Goal: Information Seeking & Learning: Stay updated

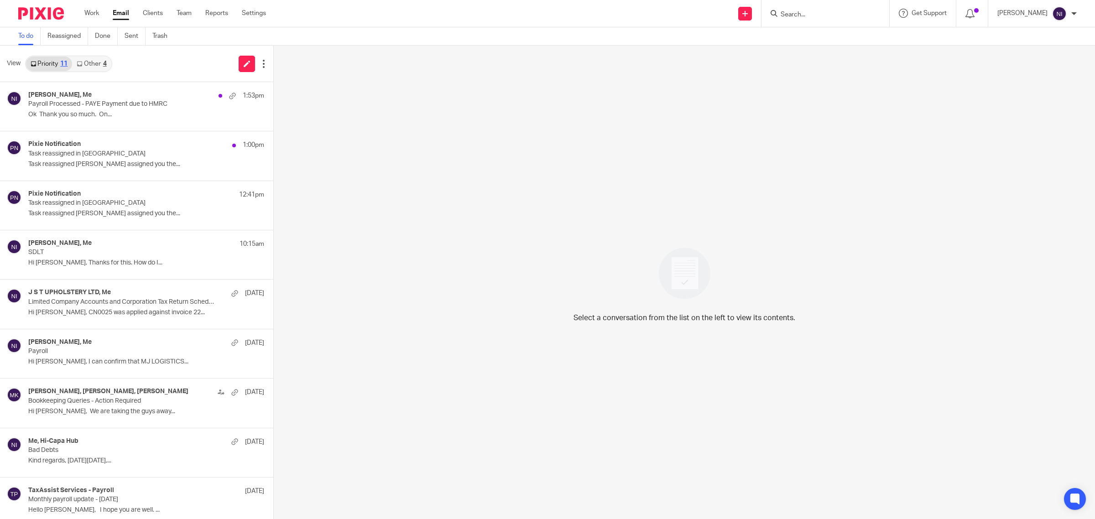
click at [76, 59] on link "Other 4" at bounding box center [91, 64] width 39 height 15
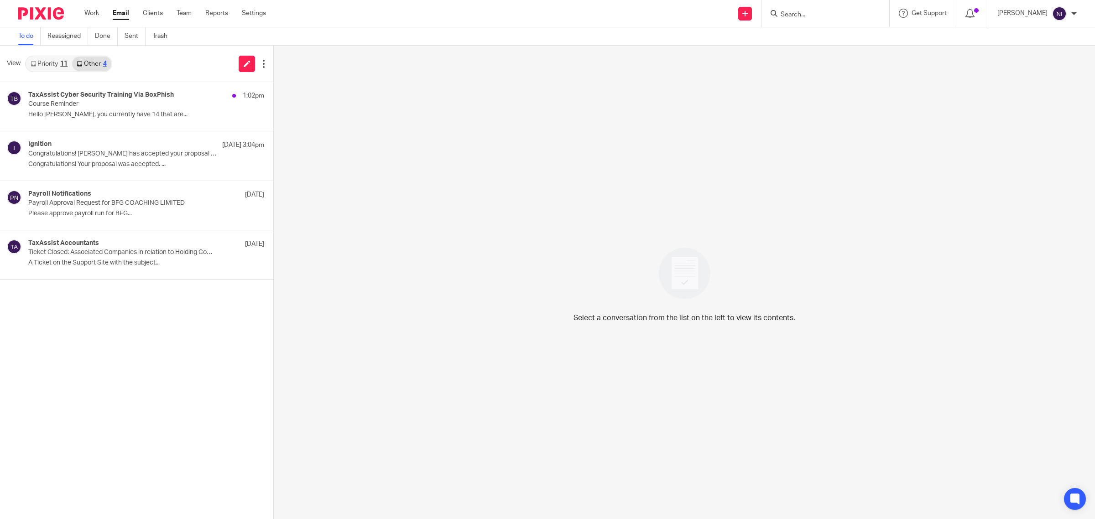
click at [37, 65] on link "Priority 11" at bounding box center [49, 64] width 46 height 15
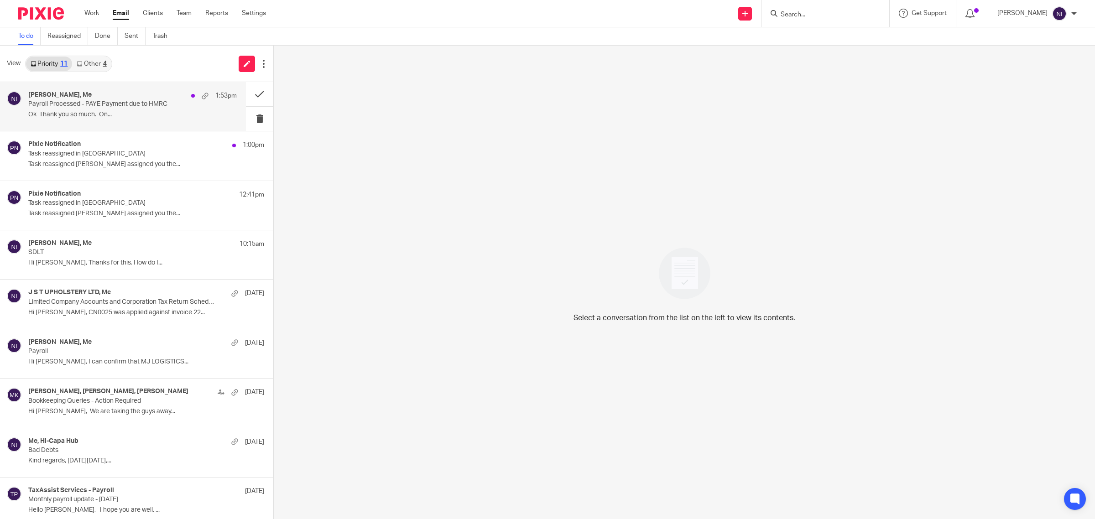
click at [42, 103] on p "Payroll Processed - PAYE Payment due to HMRC" at bounding box center [111, 104] width 167 height 8
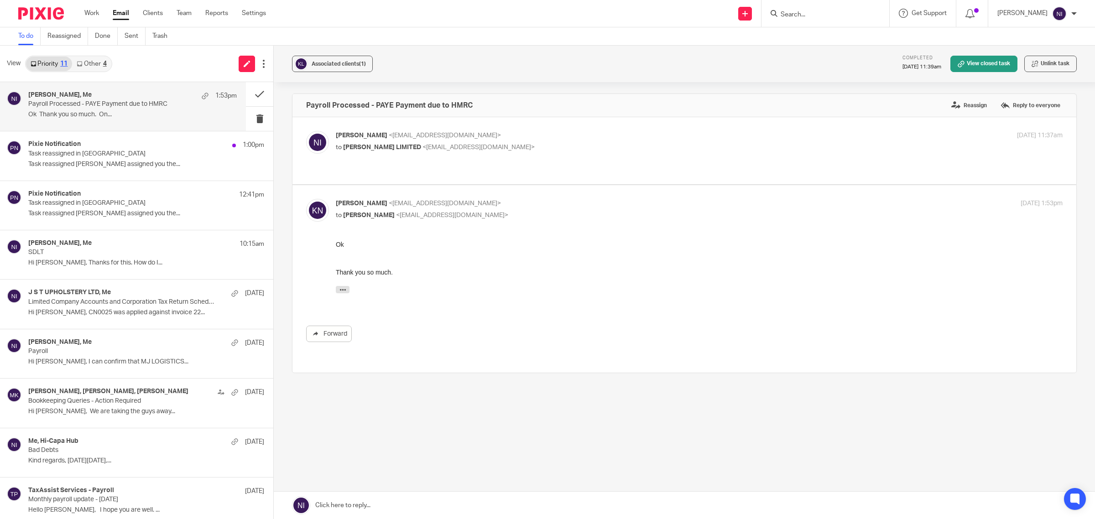
click at [564, 151] on p "to KAI PAI LIMITED <eat@pai.pizza>" at bounding box center [578, 148] width 485 height 10
checkbox input "true"
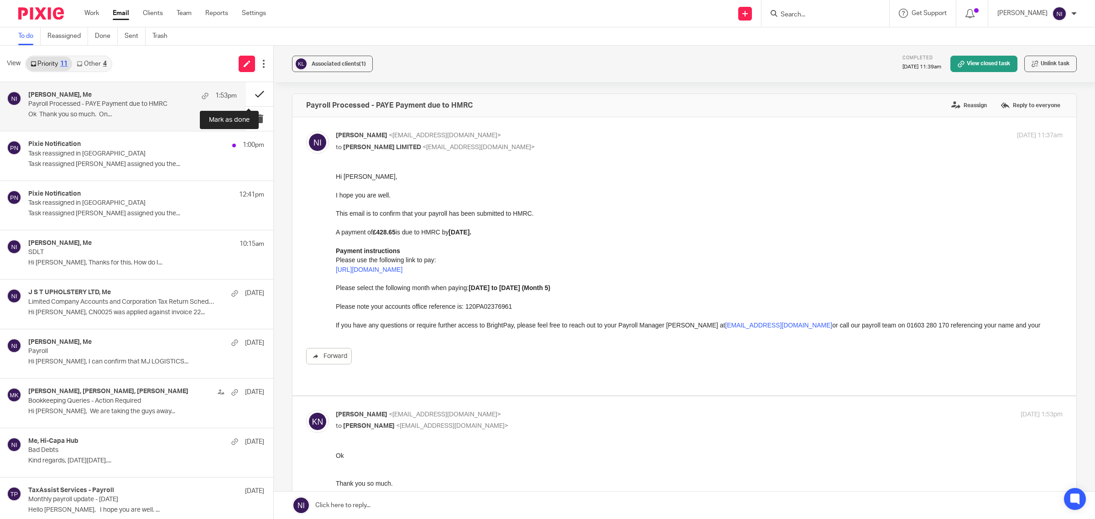
click at [246, 91] on button at bounding box center [259, 94] width 27 height 24
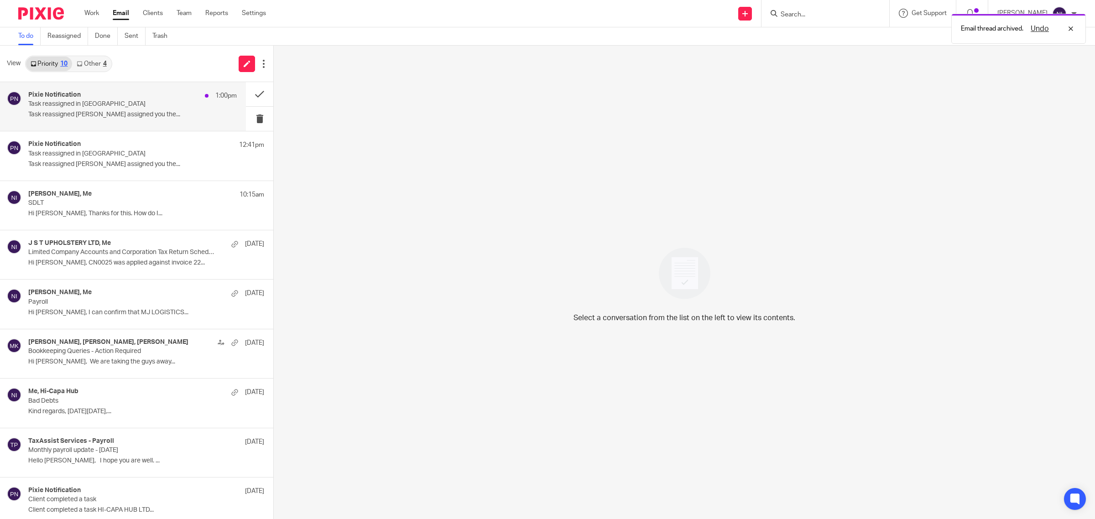
click at [140, 109] on div "Pixie Notification 1:00pm Task reassigned in Pixie Task reassigned Punit Joshi …" at bounding box center [132, 106] width 209 height 31
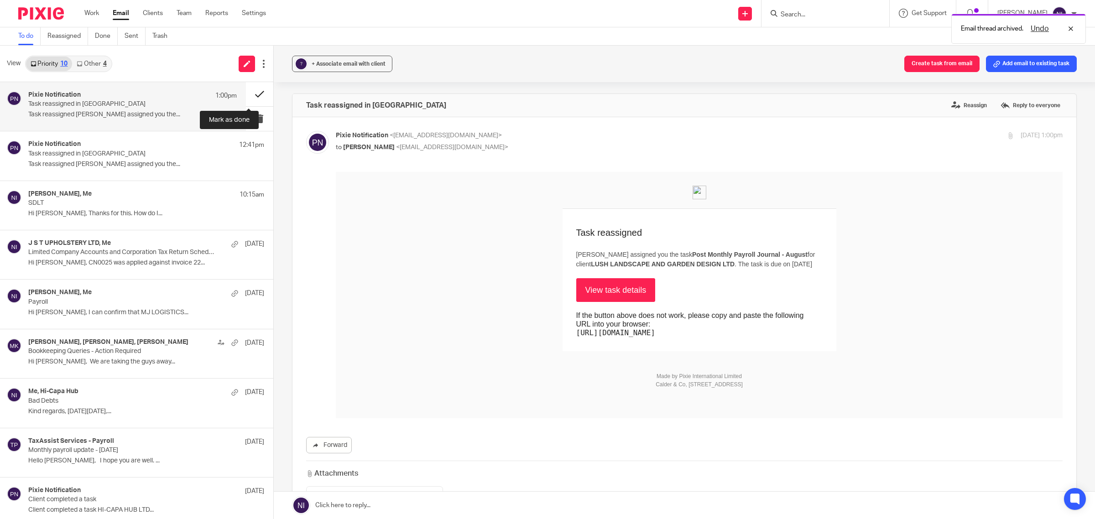
click at [251, 97] on button at bounding box center [259, 94] width 27 height 24
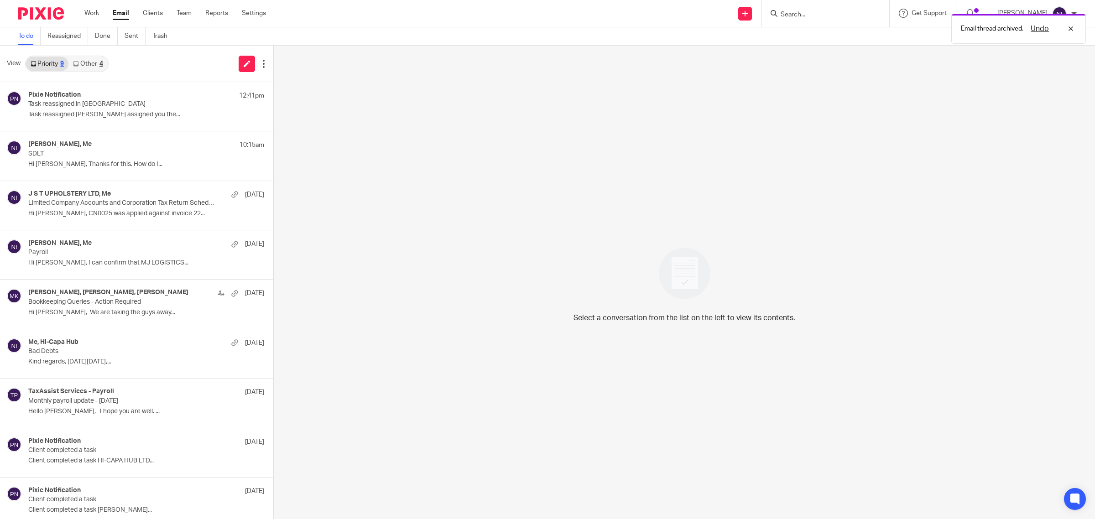
click at [103, 63] on div "4" at bounding box center [101, 64] width 4 height 6
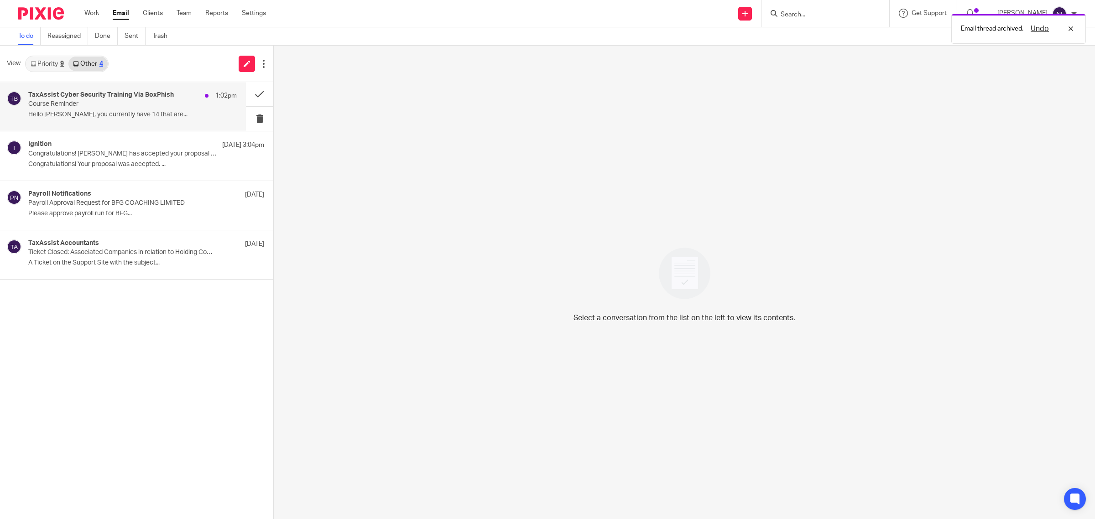
click at [107, 86] on div "TaxAssist Cyber Security Training Via BoxPhish 1:02pm Course Reminder Hello Nae…" at bounding box center [123, 106] width 246 height 49
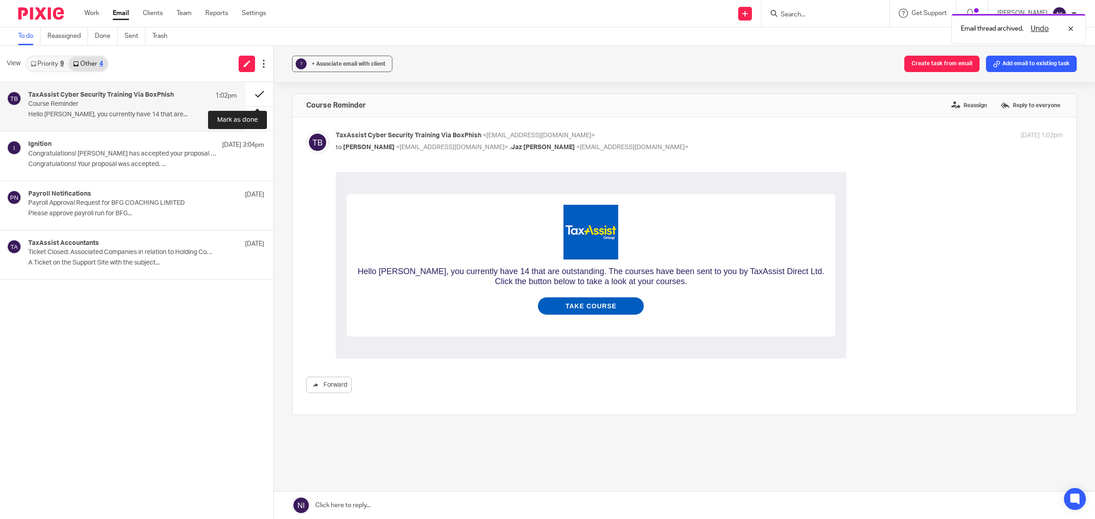
click at [253, 92] on button at bounding box center [259, 94] width 27 height 24
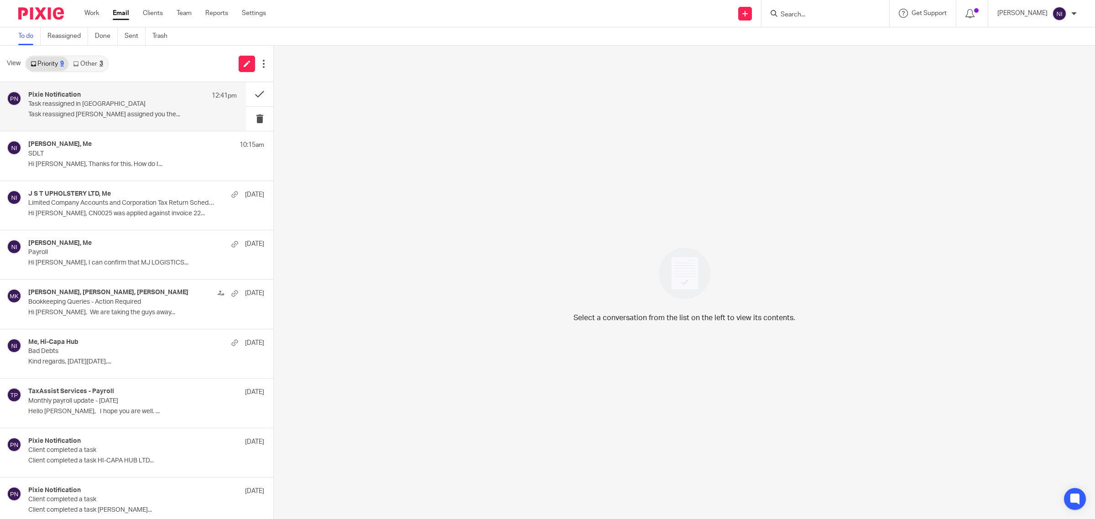
click at [87, 105] on p "Task reassigned in [GEOGRAPHIC_DATA]" at bounding box center [111, 104] width 167 height 8
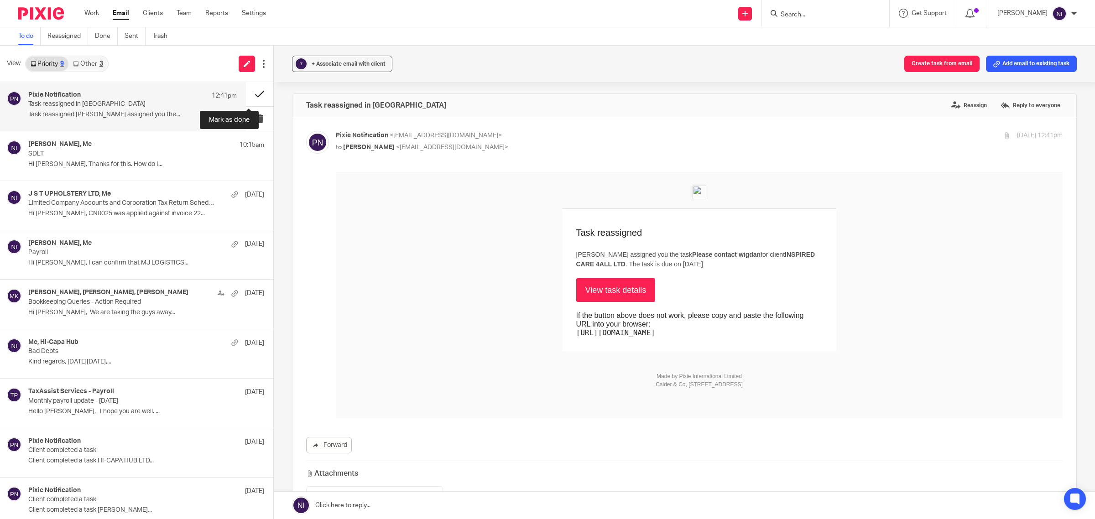
click at [246, 93] on button at bounding box center [259, 94] width 27 height 24
